Goal: Browse casually: Explore the website without a specific task or goal

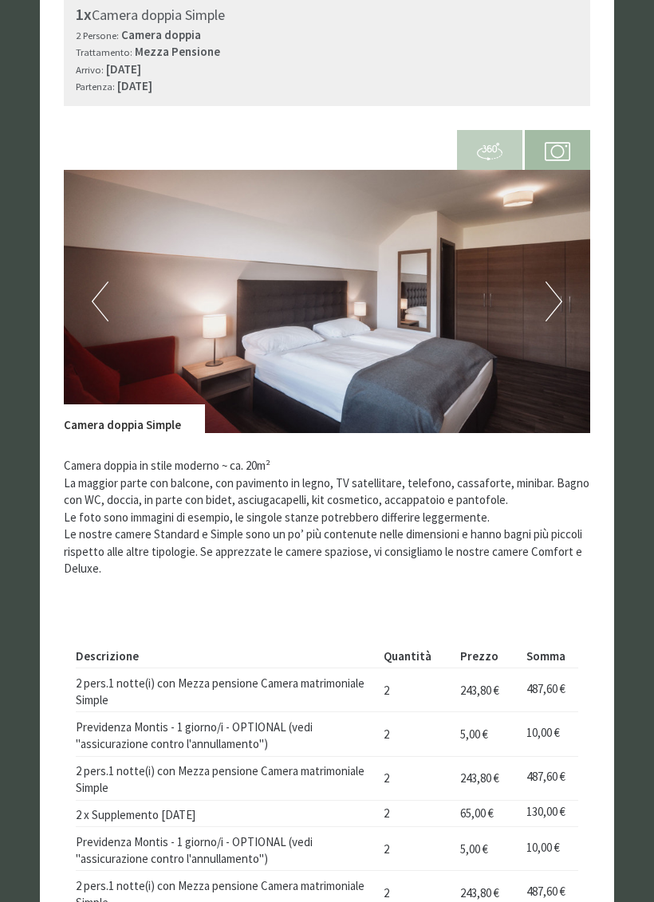
scroll to position [842, 0]
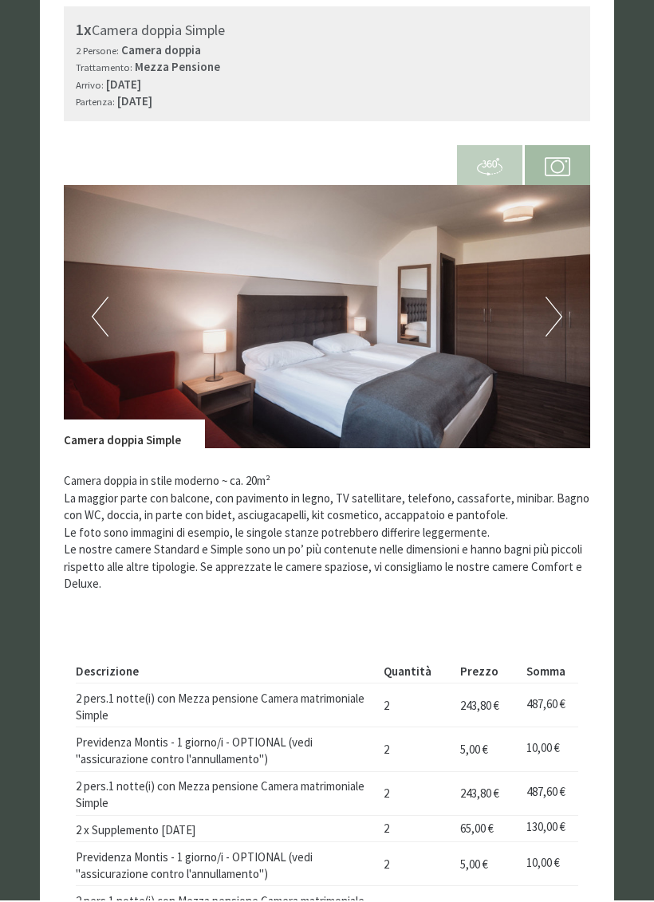
click at [561, 298] on button "Next" at bounding box center [553, 318] width 17 height 40
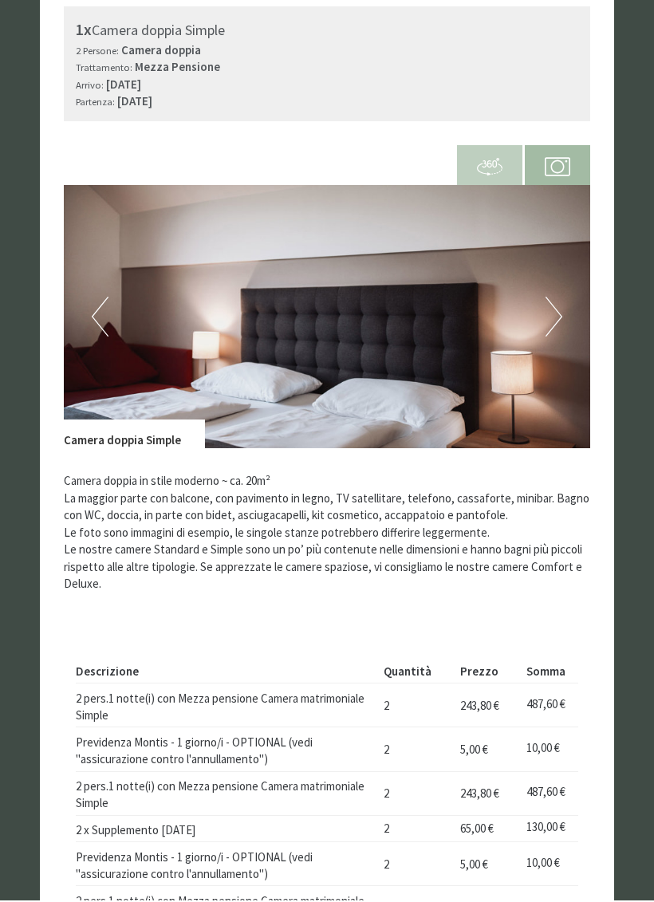
scroll to position [0, 0]
click at [560, 298] on button "Next" at bounding box center [553, 318] width 17 height 40
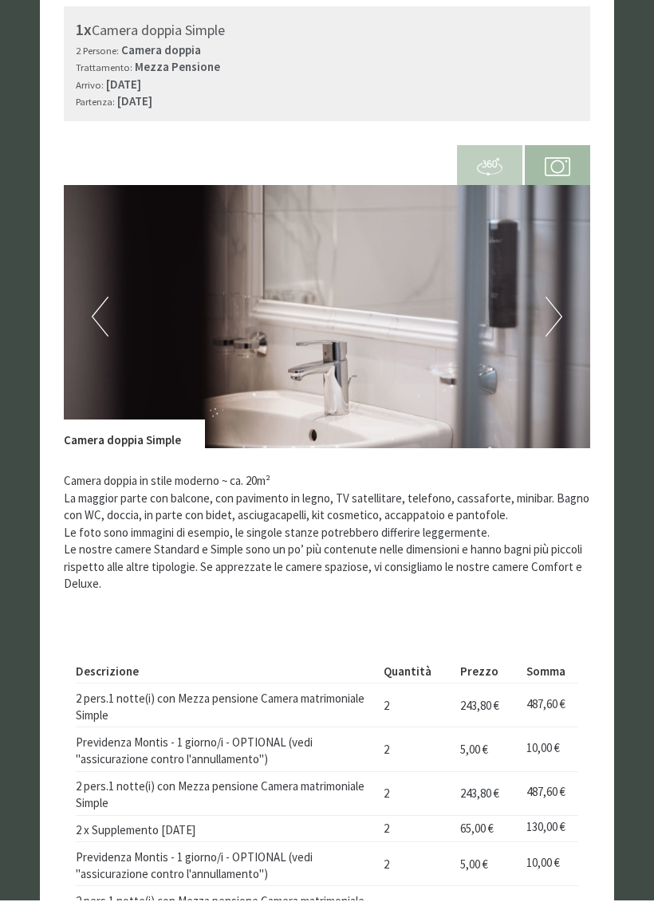
click at [555, 301] on button "Next" at bounding box center [553, 318] width 17 height 40
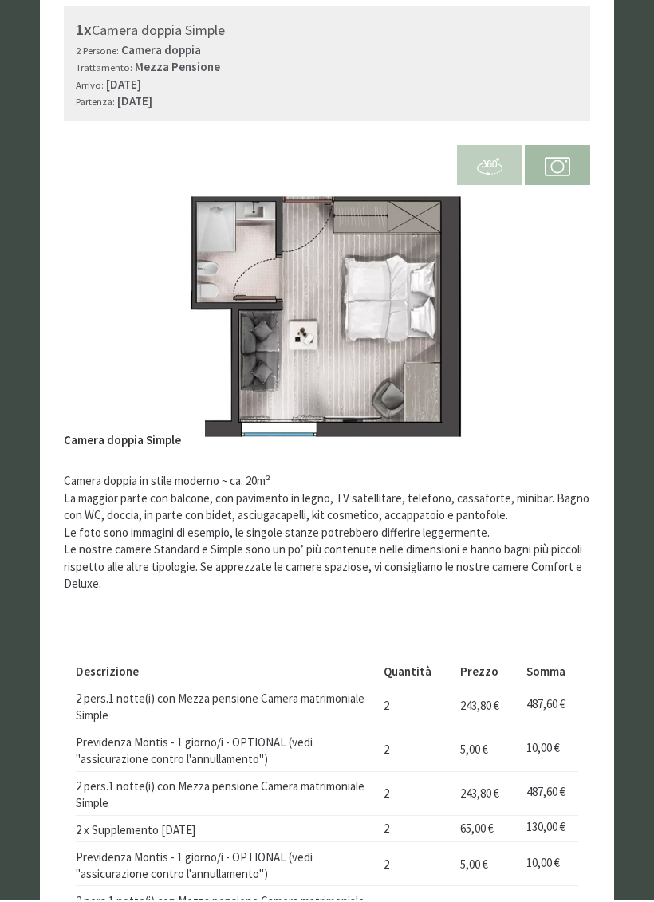
click at [561, 301] on button "Next" at bounding box center [553, 318] width 17 height 40
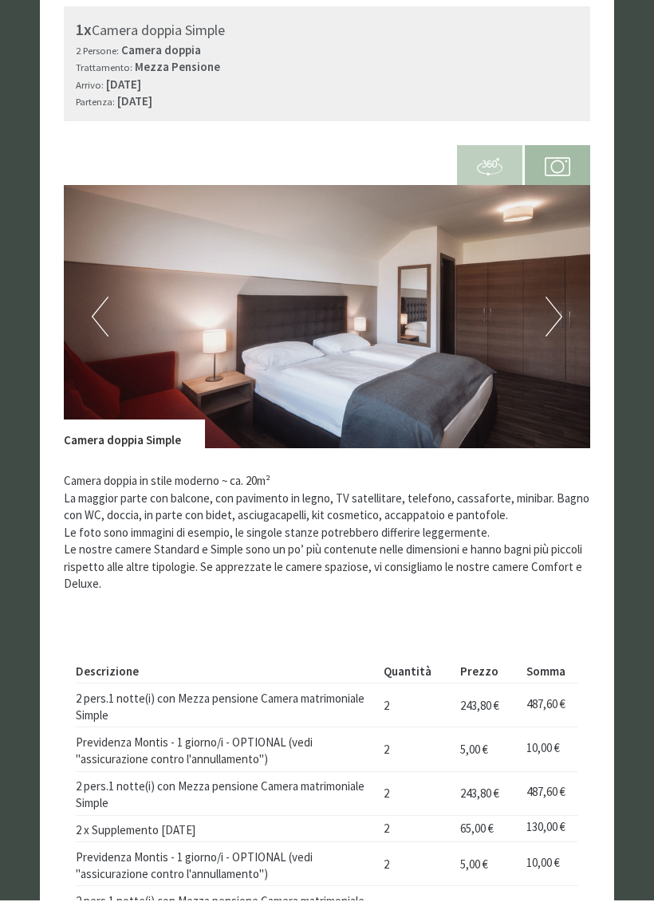
click at [562, 301] on img at bounding box center [327, 318] width 526 height 263
click at [561, 305] on button "Next" at bounding box center [553, 318] width 17 height 40
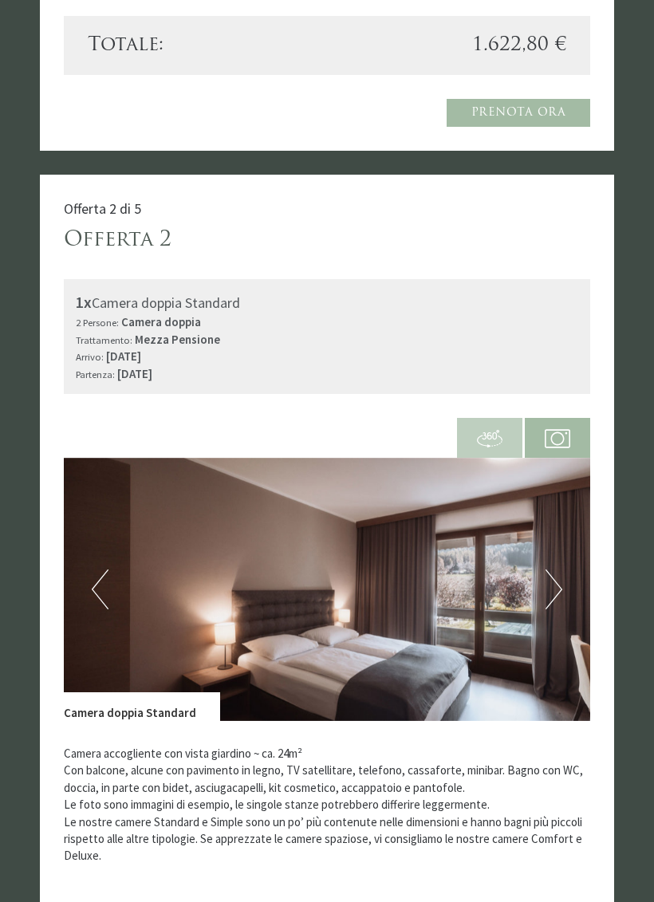
scroll to position [1844, 0]
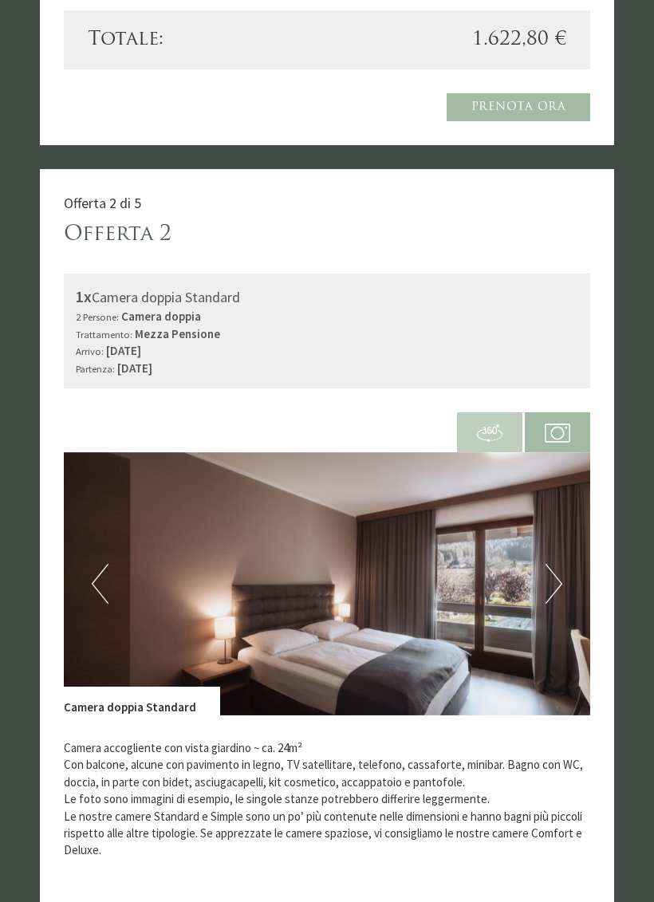
click at [561, 566] on button "Next" at bounding box center [553, 584] width 17 height 40
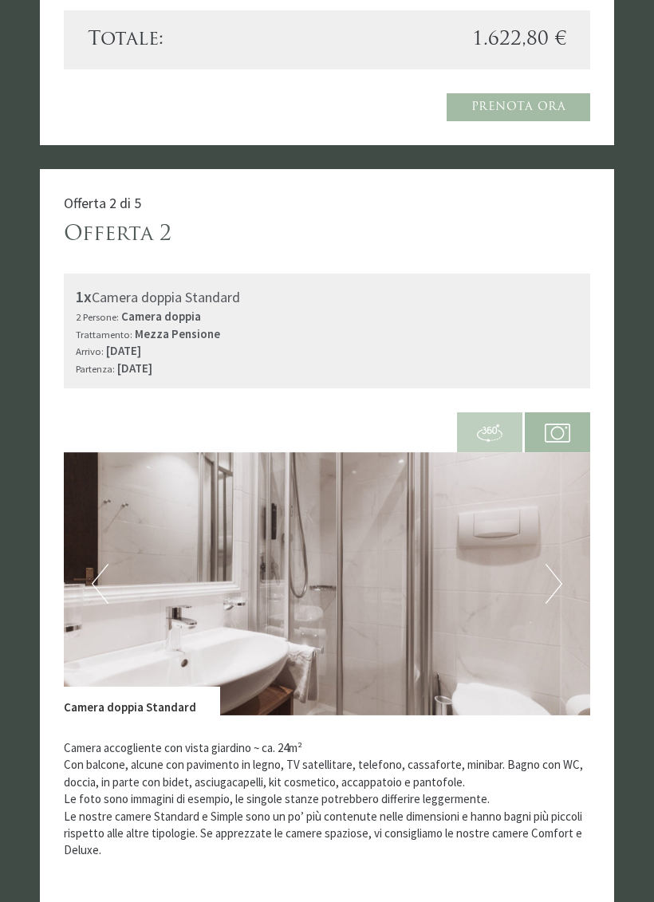
click at [563, 568] on img at bounding box center [327, 583] width 526 height 263
click at [564, 568] on img at bounding box center [327, 583] width 526 height 263
click at [555, 564] on button "Next" at bounding box center [553, 584] width 17 height 40
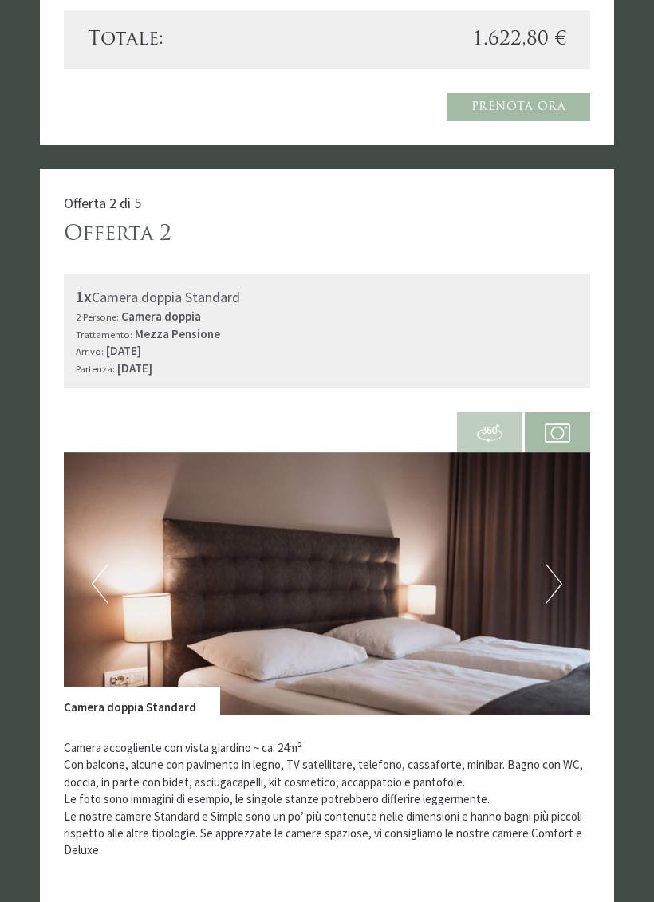
click at [561, 583] on button "Next" at bounding box center [553, 584] width 17 height 40
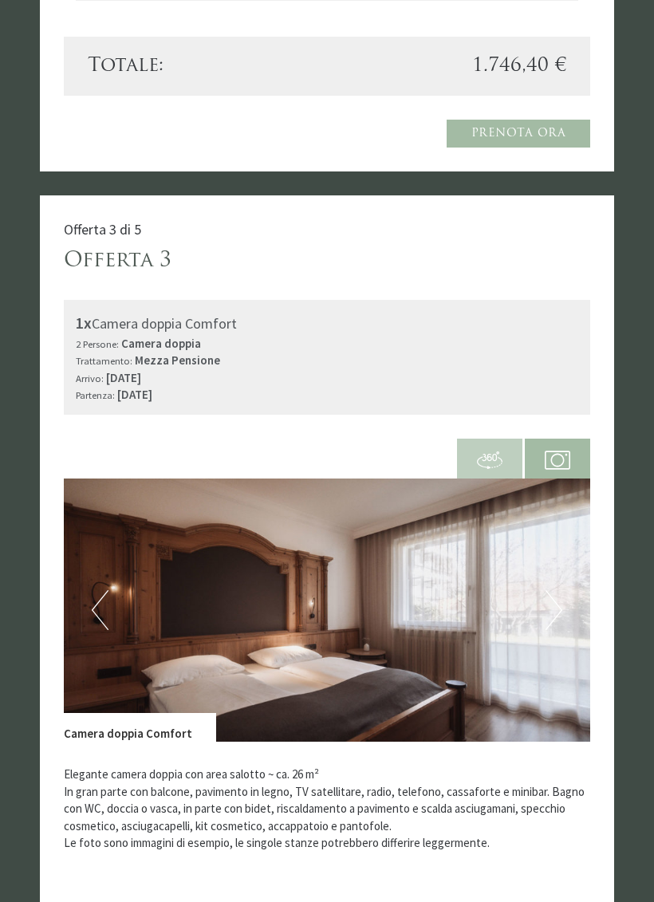
scroll to position [3084, 0]
click at [565, 577] on img at bounding box center [327, 609] width 526 height 263
click at [565, 575] on img at bounding box center [327, 609] width 526 height 263
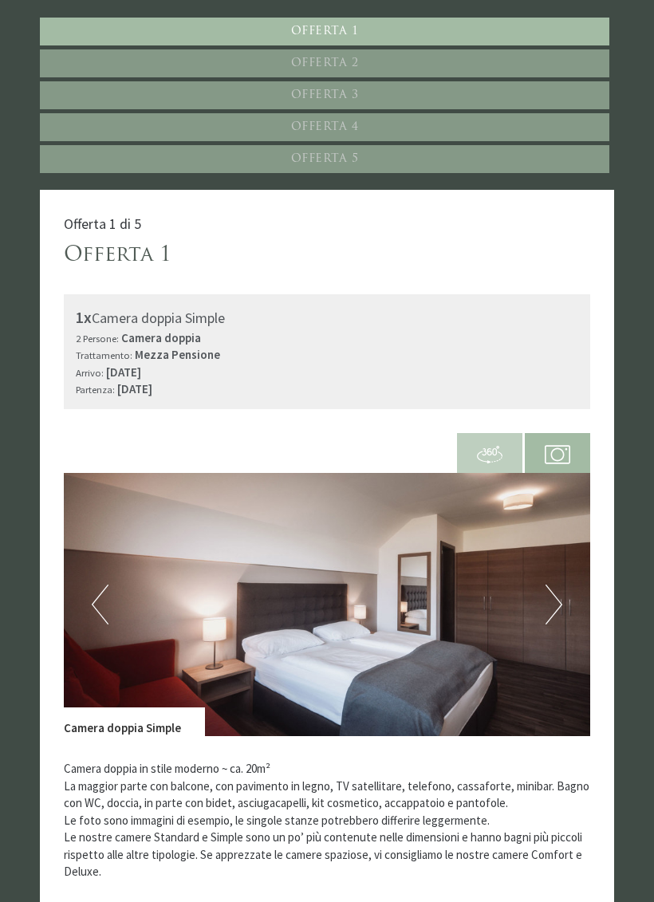
scroll to position [556, 0]
click at [558, 598] on button "Next" at bounding box center [553, 605] width 17 height 40
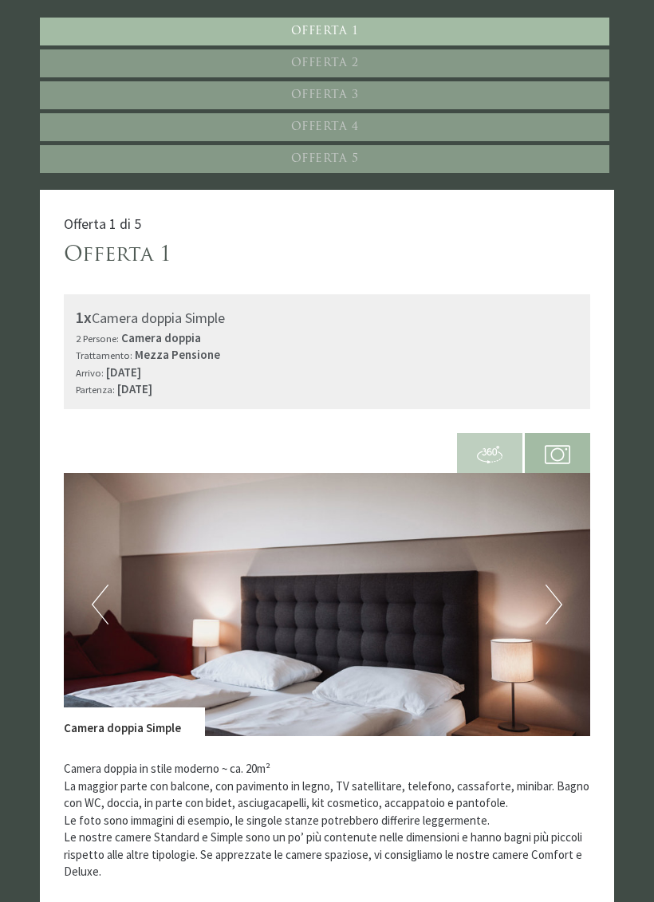
click at [565, 594] on img at bounding box center [327, 604] width 526 height 263
click at [556, 594] on button "Next" at bounding box center [553, 605] width 17 height 40
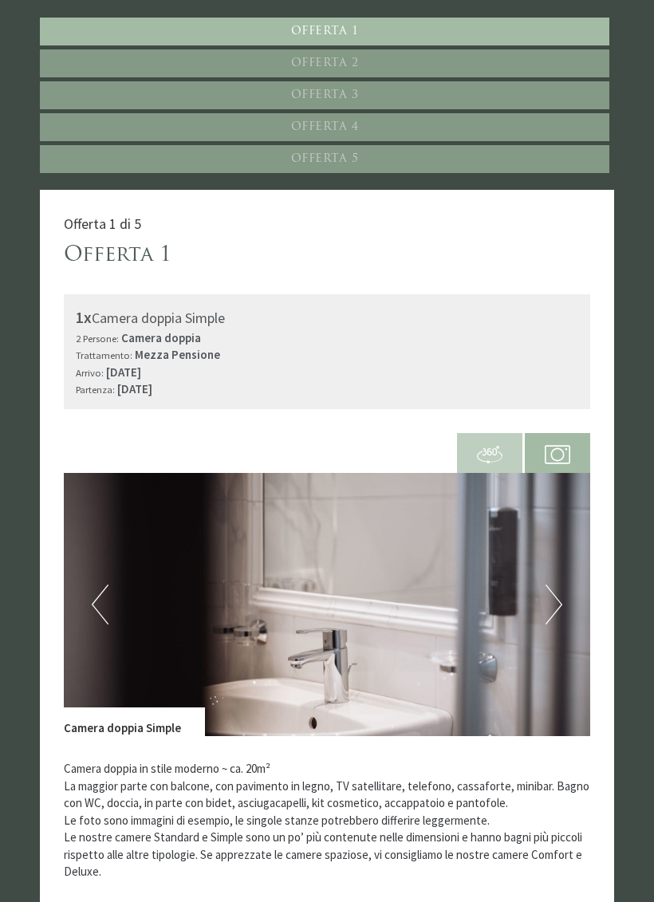
click at [563, 600] on img at bounding box center [327, 604] width 526 height 263
click at [454, 683] on img at bounding box center [327, 604] width 526 height 263
click at [567, 594] on img at bounding box center [327, 604] width 526 height 263
click at [562, 585] on img at bounding box center [327, 604] width 526 height 263
click at [569, 599] on img at bounding box center [327, 604] width 526 height 263
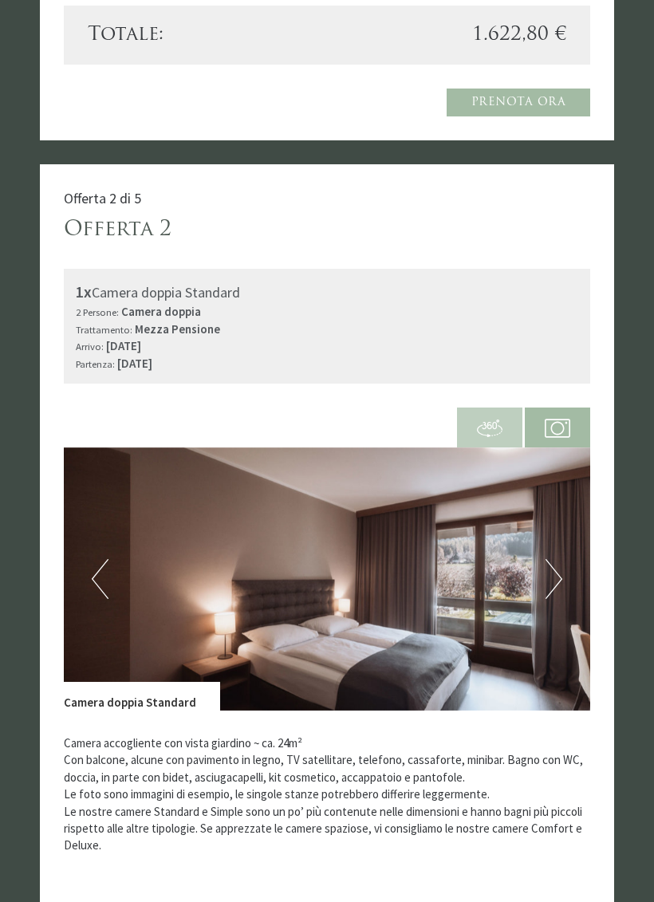
click at [565, 569] on img at bounding box center [327, 579] width 526 height 263
click at [568, 561] on img at bounding box center [327, 578] width 526 height 263
click at [553, 566] on button "Next" at bounding box center [553, 579] width 17 height 40
